Goal: Information Seeking & Learning: Check status

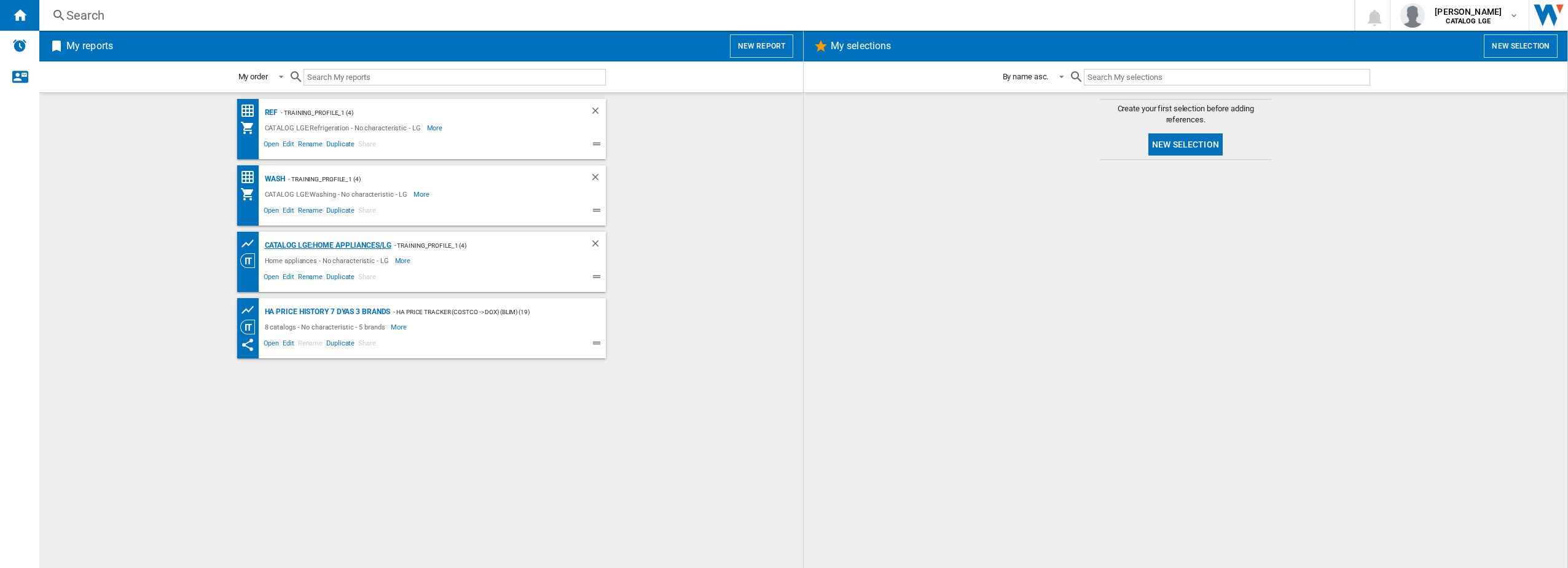
click at [268, 249] on div "CATALOG LGE:Home appliances/LG" at bounding box center [327, 246] width 129 height 15
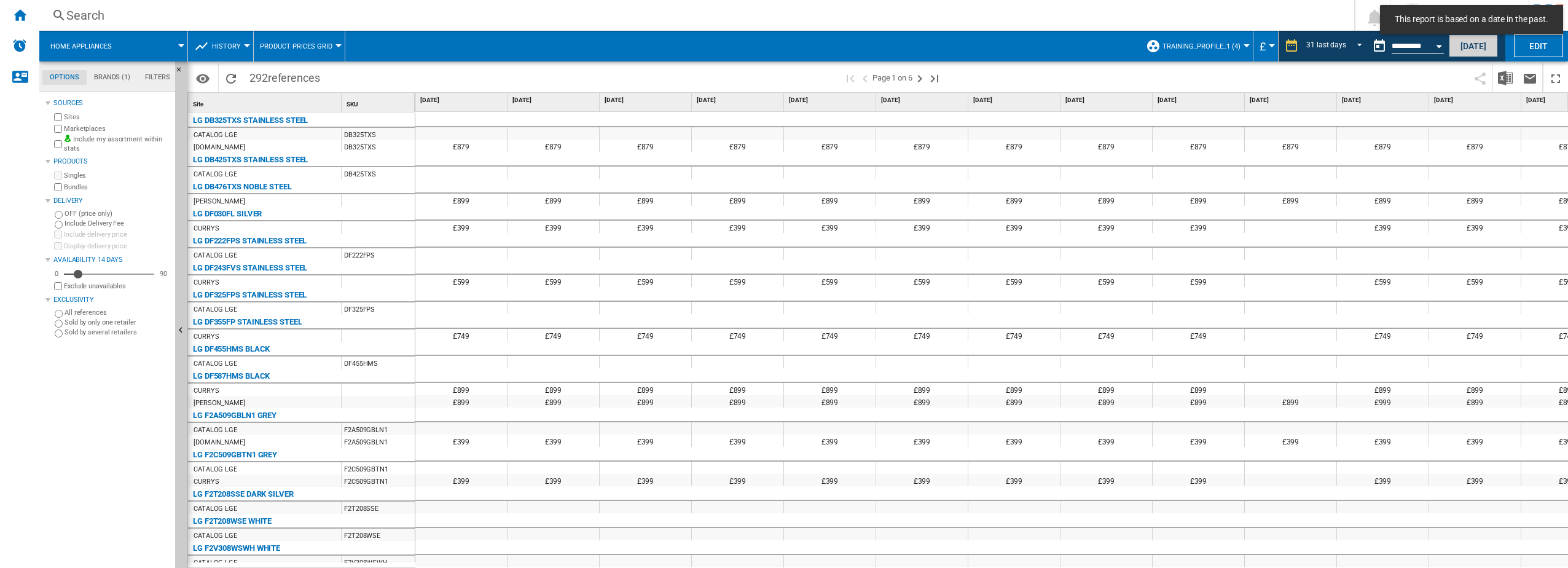
click at [1486, 52] on button "[DATE]" at bounding box center [1474, 46] width 49 height 23
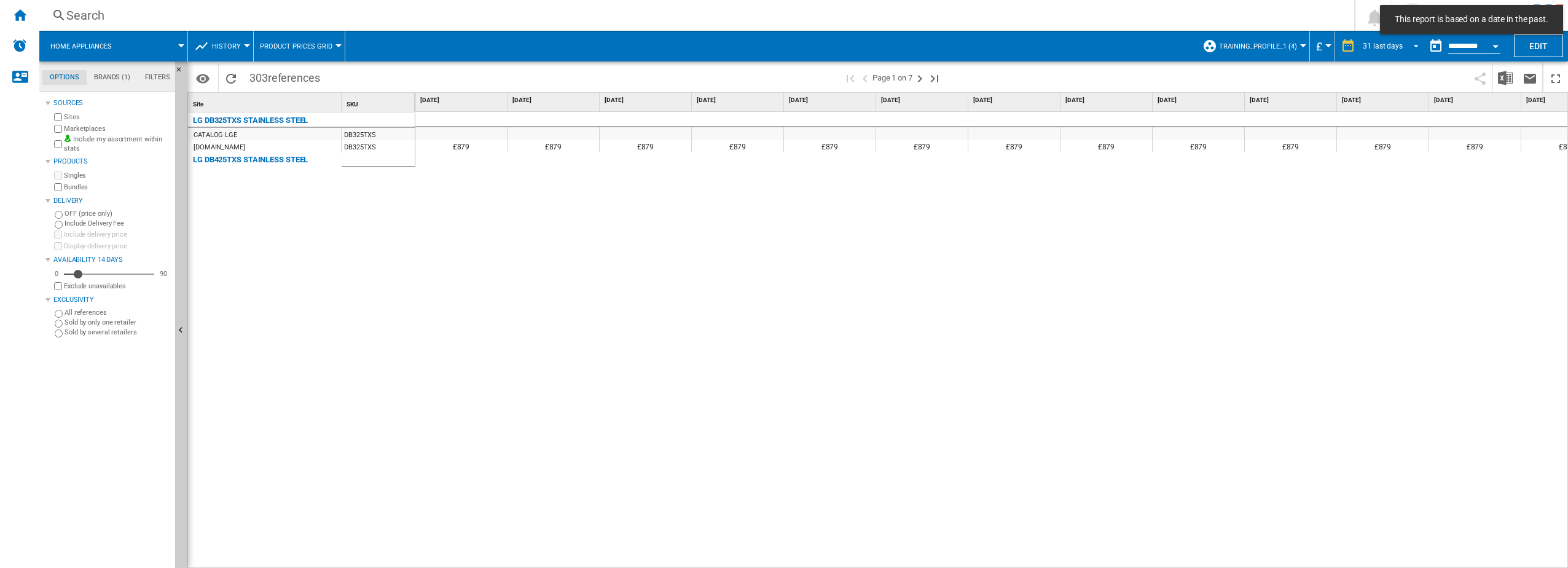
click at [1414, 45] on span "REPORTS.WIZARD.STEPS.REPORT.STEPS.REPORT_OPTIONS.PERIOD: 31 last days" at bounding box center [1412, 45] width 14 height 11
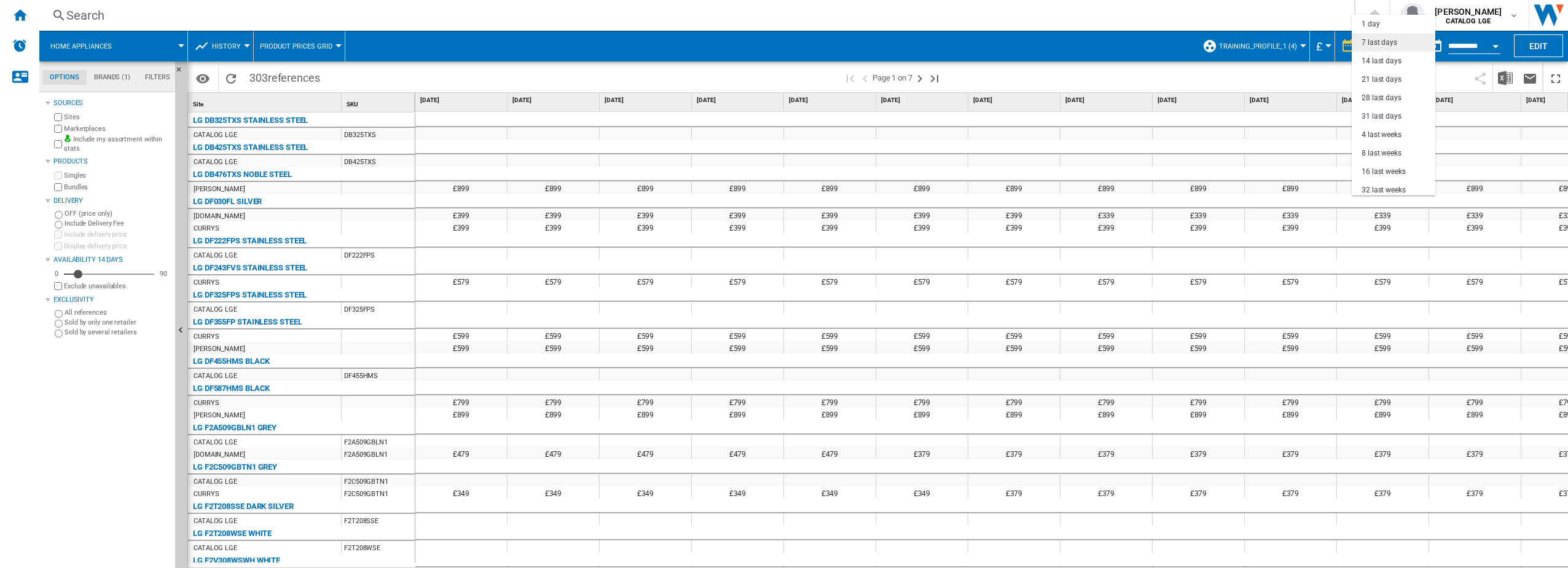
click at [1399, 43] on md-option "7 last days" at bounding box center [1393, 42] width 84 height 18
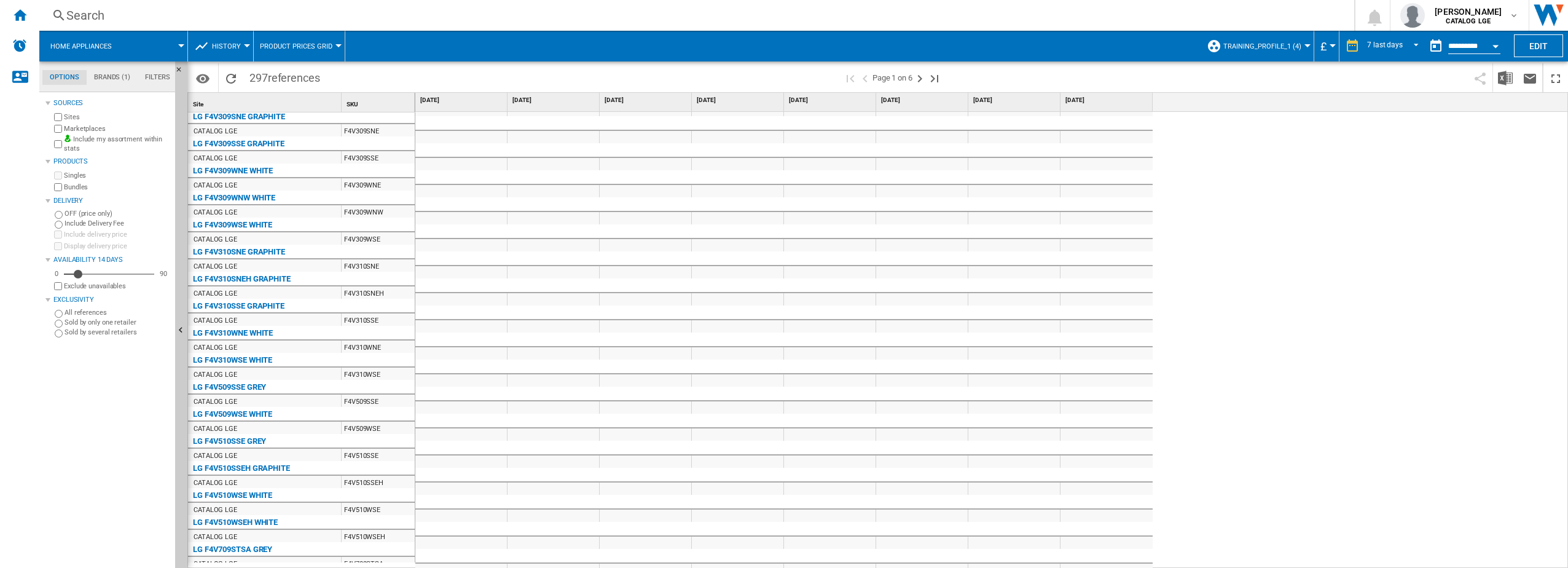
scroll to position [887, 0]
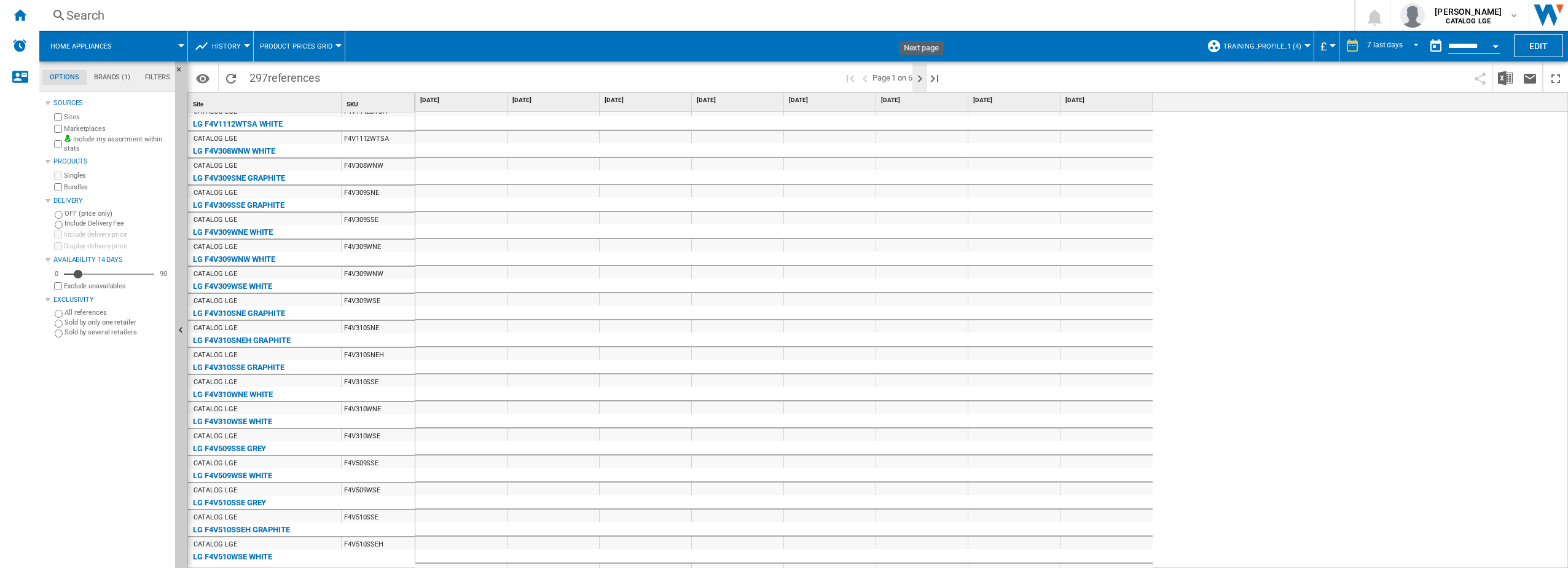
click at [921, 77] on ng-md-icon "Next page" at bounding box center [920, 78] width 14 height 14
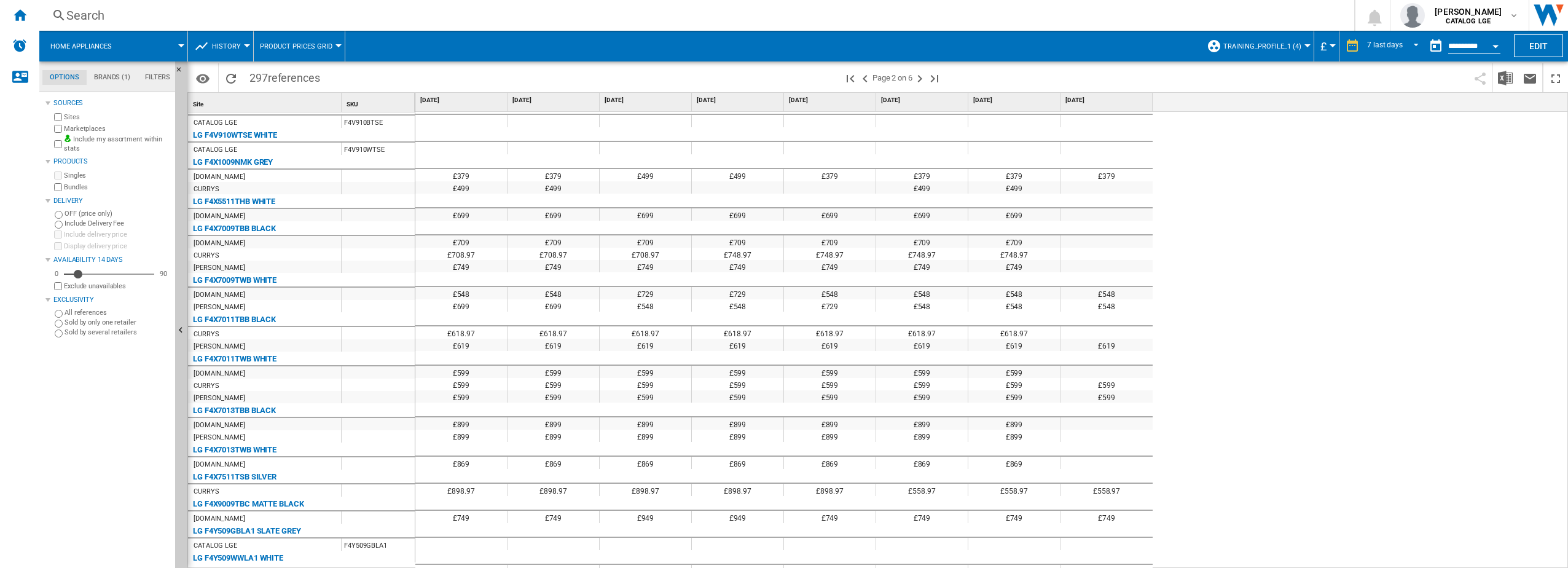
scroll to position [310, 0]
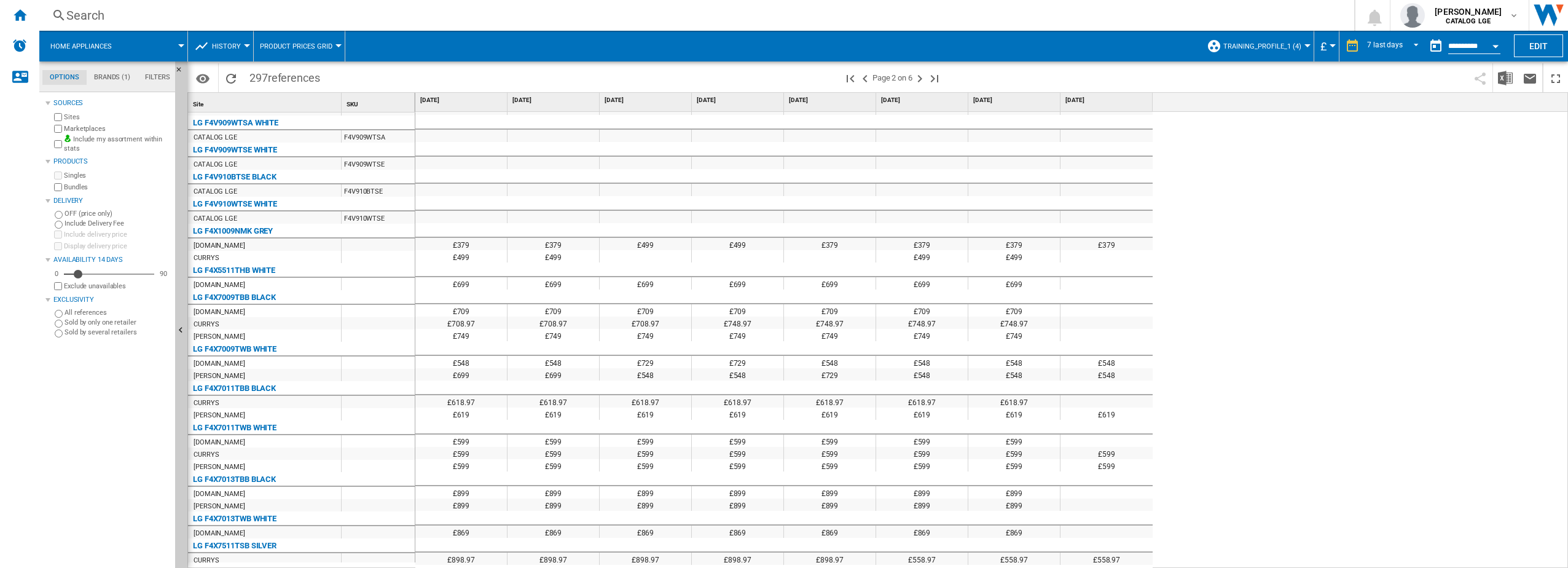
click at [1307, 46] on div at bounding box center [1308, 45] width 6 height 3
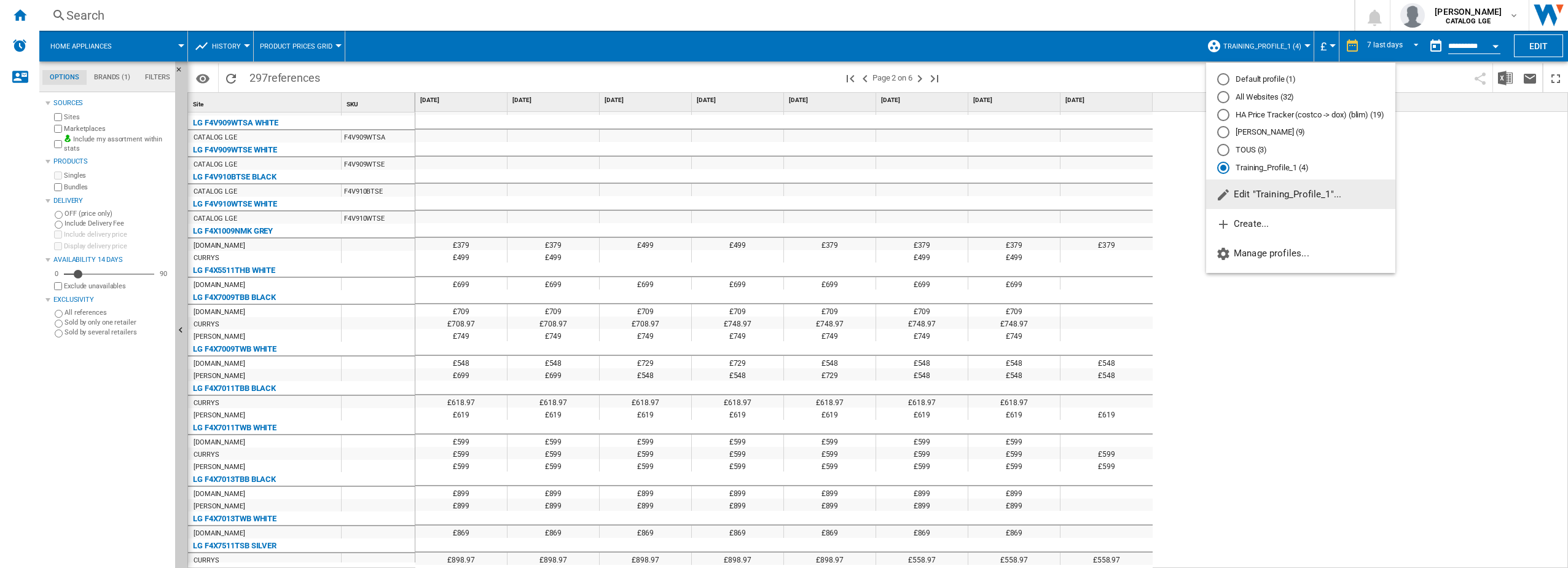
click at [1224, 96] on div "All Websites (32)" at bounding box center [1224, 97] width 13 height 13
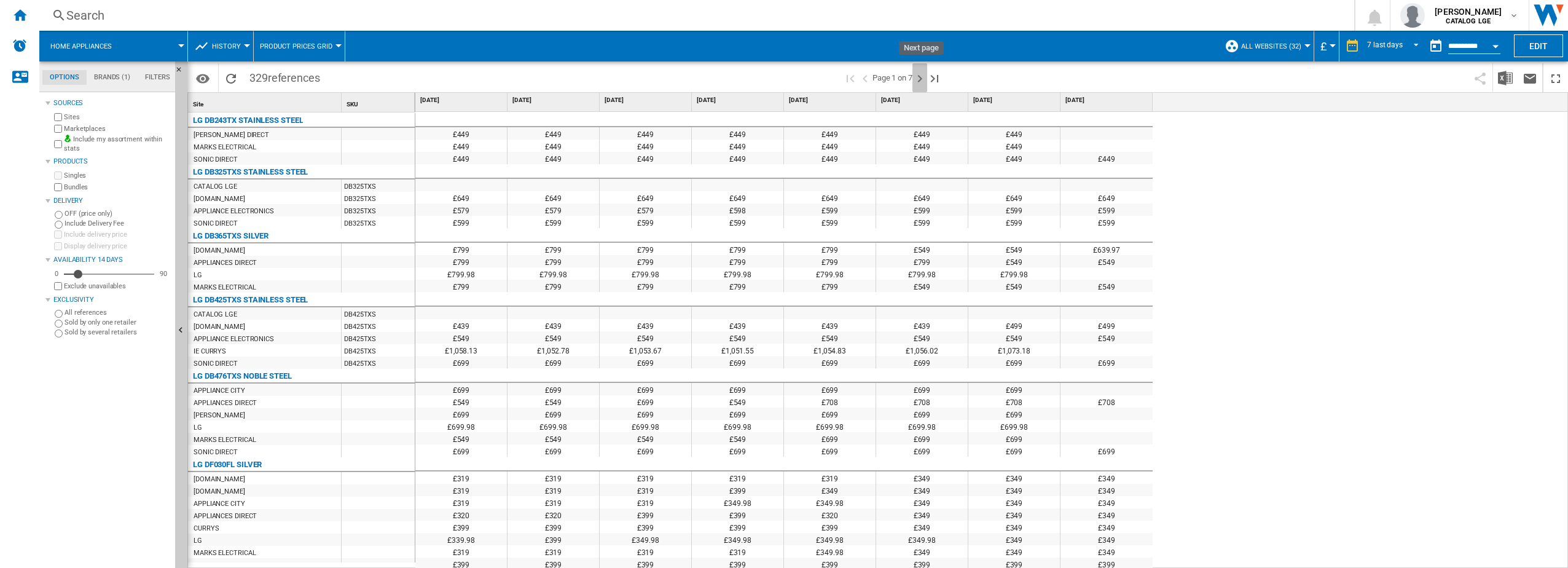
click at [920, 77] on ng-md-icon "Next page" at bounding box center [920, 78] width 14 height 14
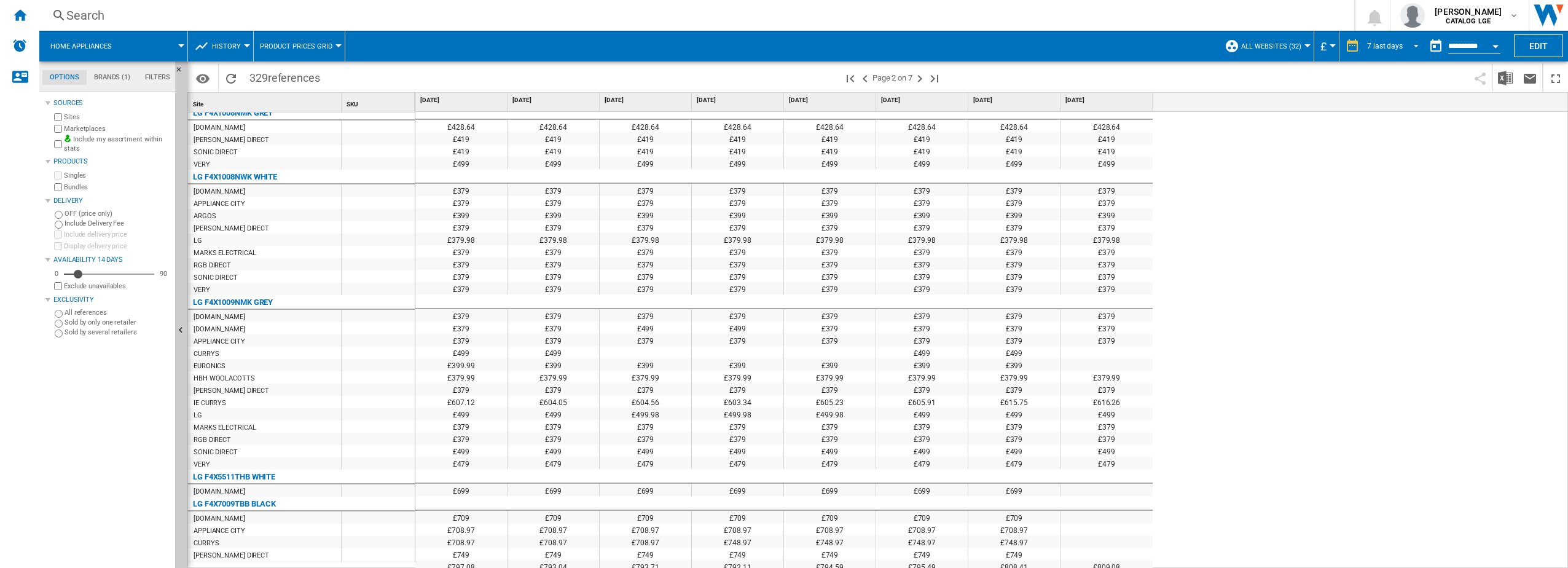
click at [1412, 46] on span "REPORTS.WIZARD.STEPS.REPORT.STEPS.REPORT_OPTIONS.PERIOD: 7 last days" at bounding box center [1412, 45] width 14 height 11
click at [1398, 66] on div "14 last days" at bounding box center [1386, 65] width 40 height 11
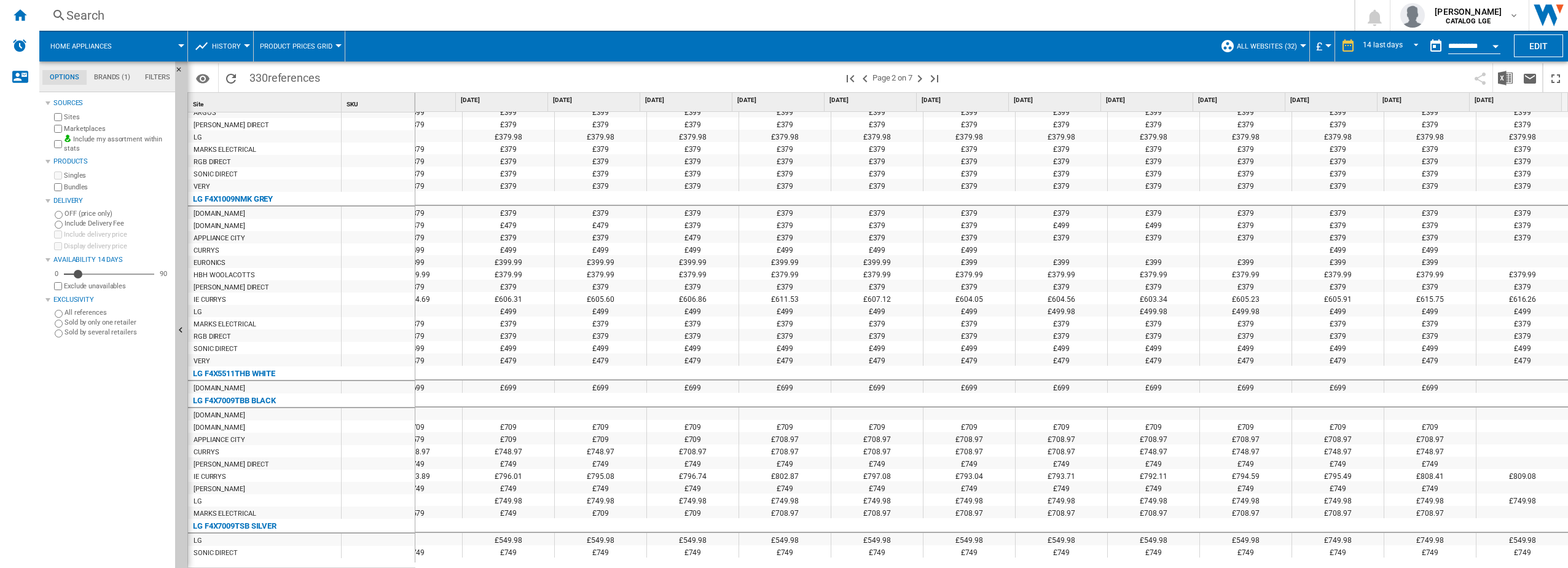
scroll to position [662, 217]
click at [932, 80] on ng-md-icon "Last page" at bounding box center [934, 78] width 14 height 14
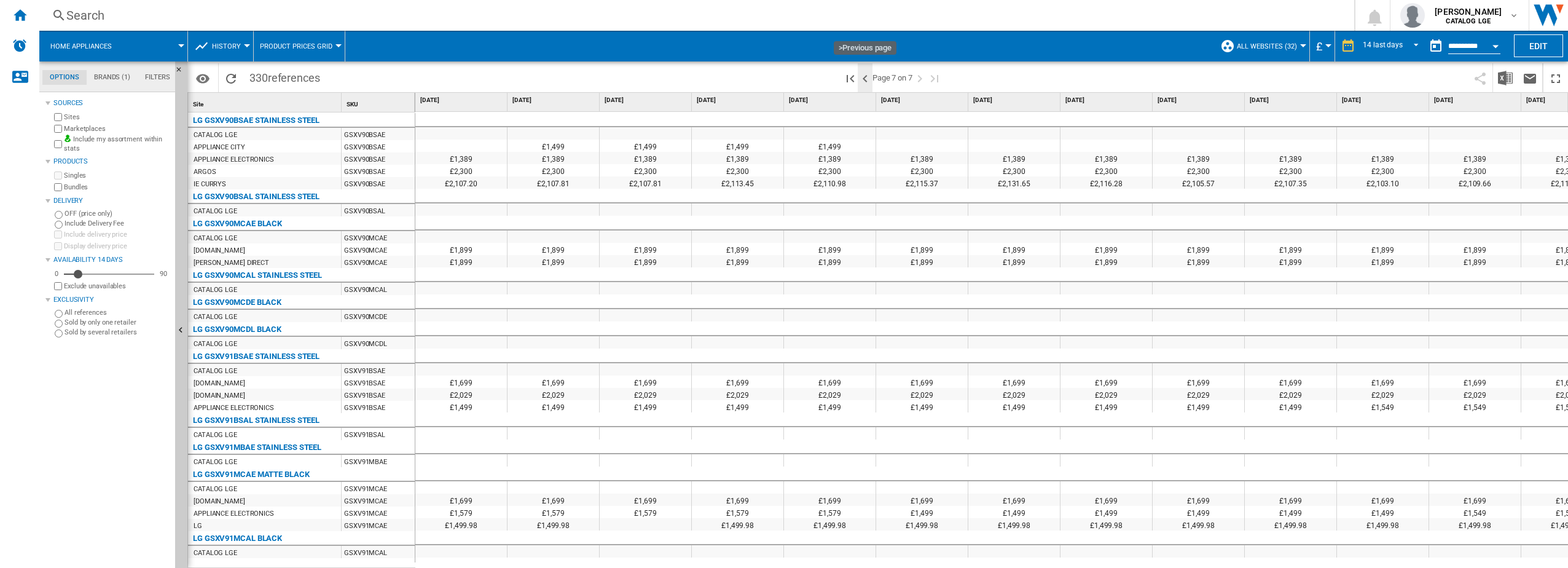
click at [868, 77] on ng-md-icon ">Previous page" at bounding box center [865, 78] width 14 height 14
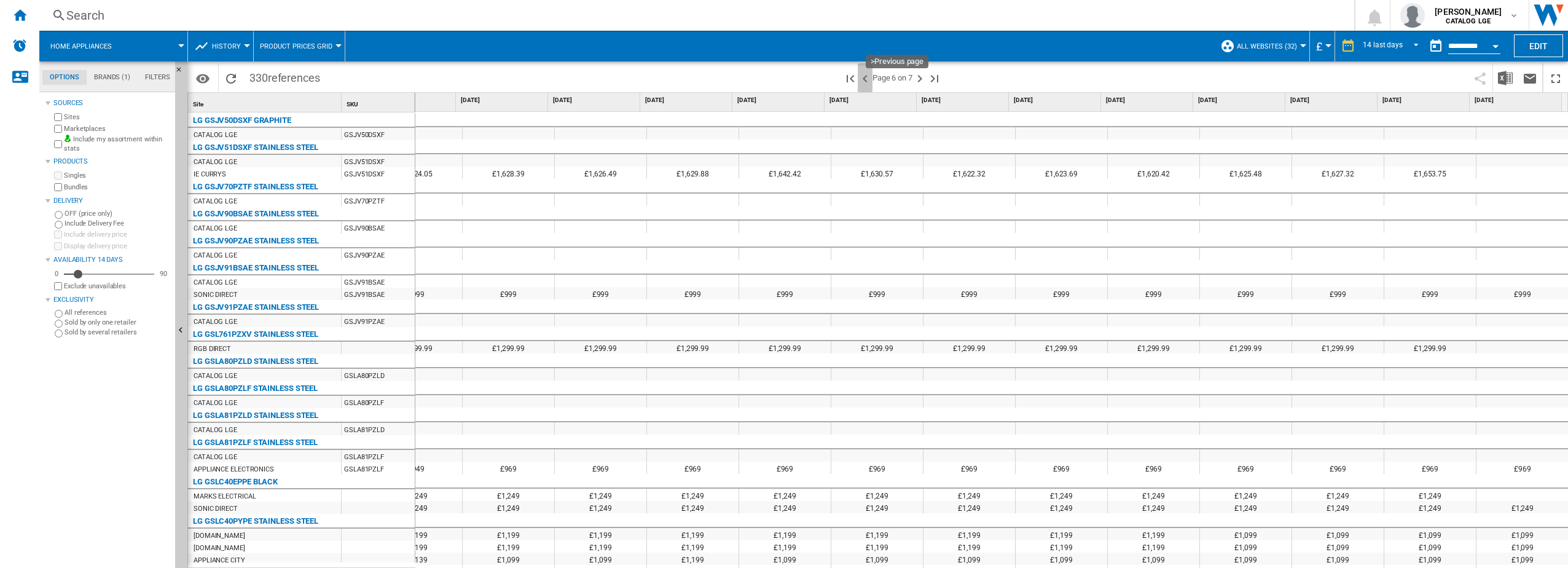
click at [864, 77] on ng-md-icon ">Previous page" at bounding box center [865, 78] width 14 height 14
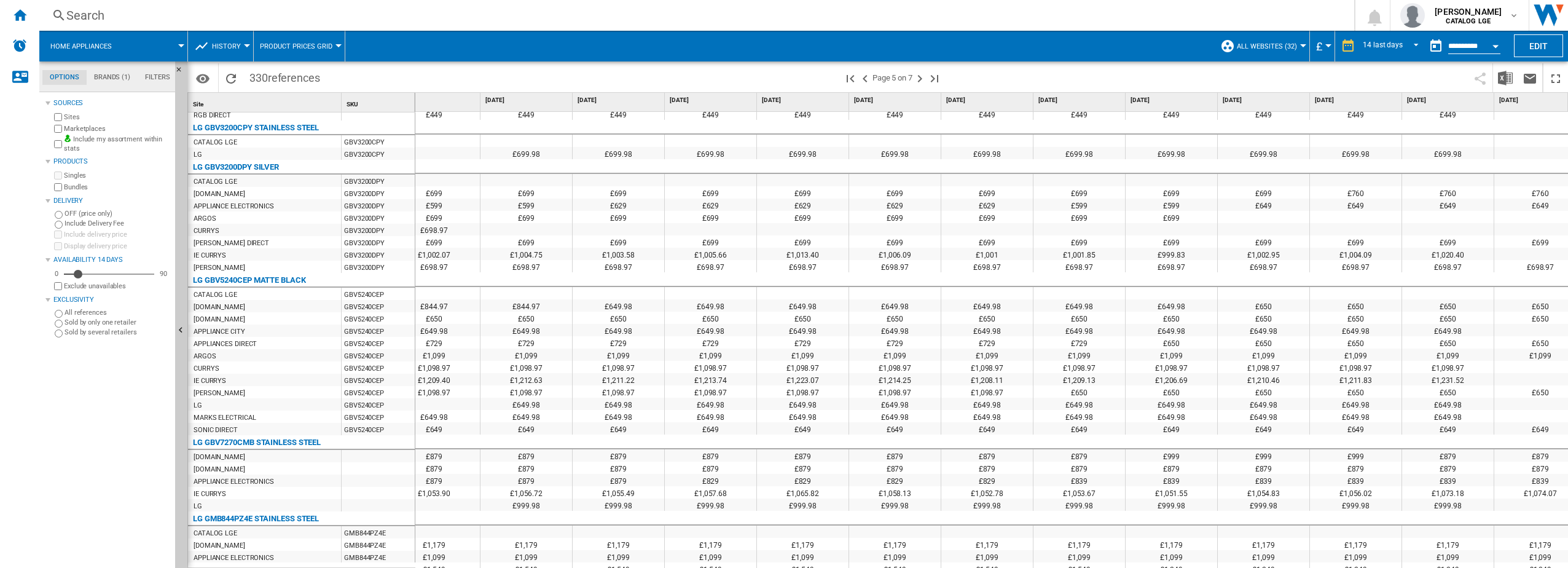
scroll to position [0, 236]
